Goal: Communication & Community: Answer question/provide support

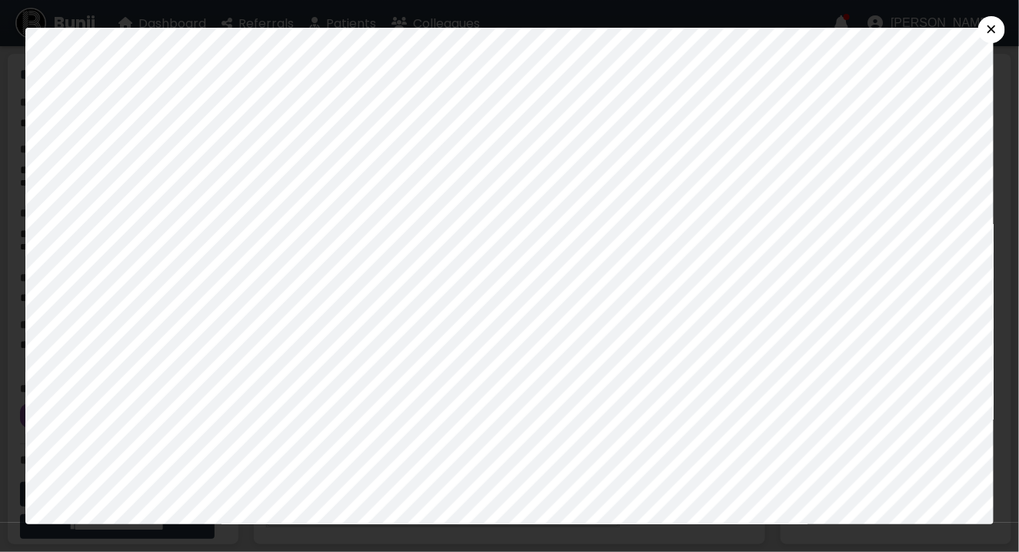
click at [1000, 28] on button "×" at bounding box center [992, 29] width 27 height 27
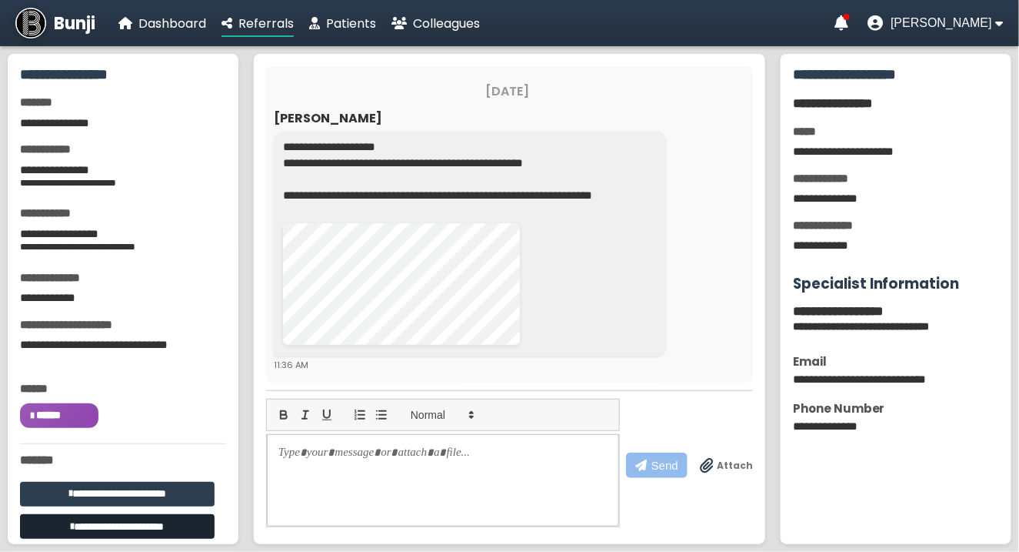
click at [129, 524] on button "**********" at bounding box center [117, 526] width 195 height 25
click at [109, 520] on button "**********" at bounding box center [117, 526] width 195 height 25
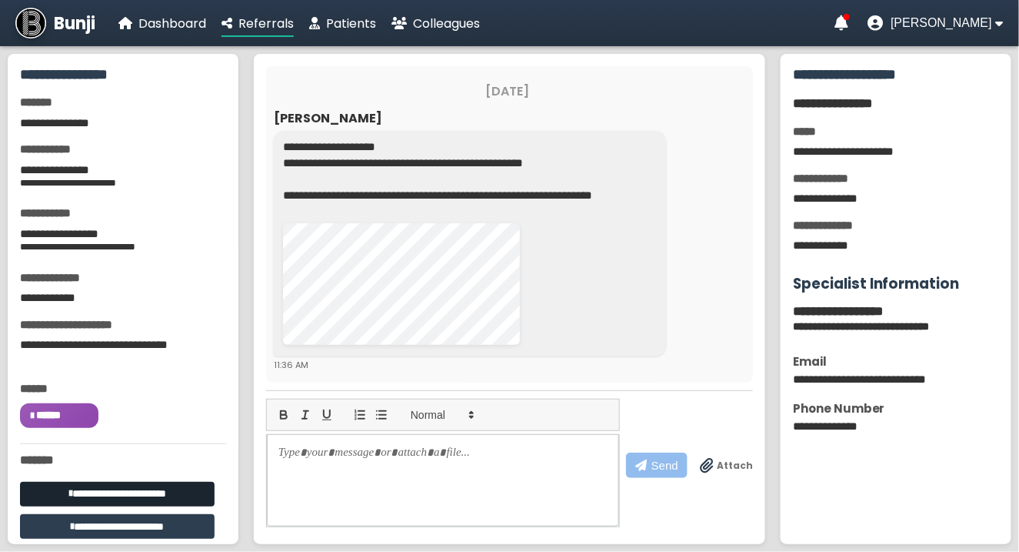
click at [155, 488] on button "**********" at bounding box center [117, 494] width 195 height 25
